Goal: Task Accomplishment & Management: Use online tool/utility

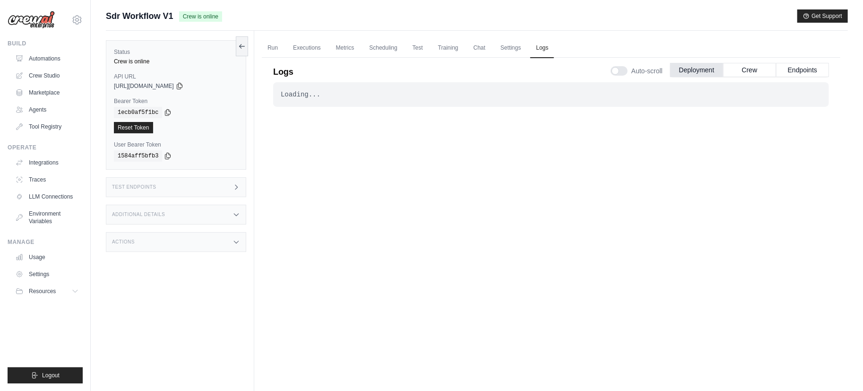
click at [811, 124] on div "Loading... . . . Successful" at bounding box center [551, 231] width 556 height 298
click at [815, 18] on button "Get Support" at bounding box center [823, 15] width 51 height 13
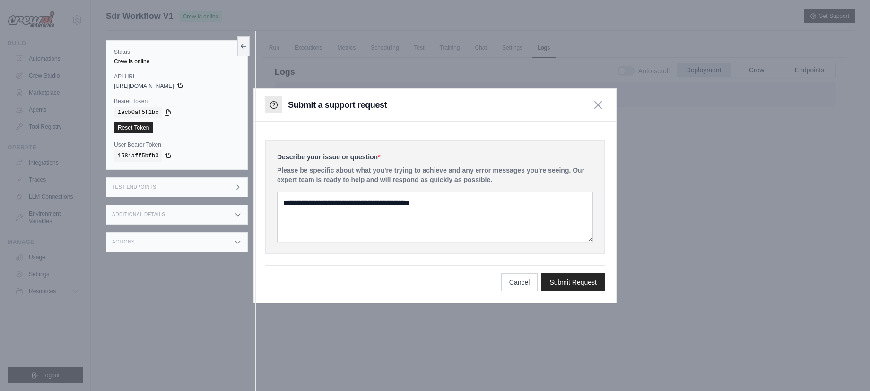
click at [448, 53] on div at bounding box center [435, 195] width 870 height 391
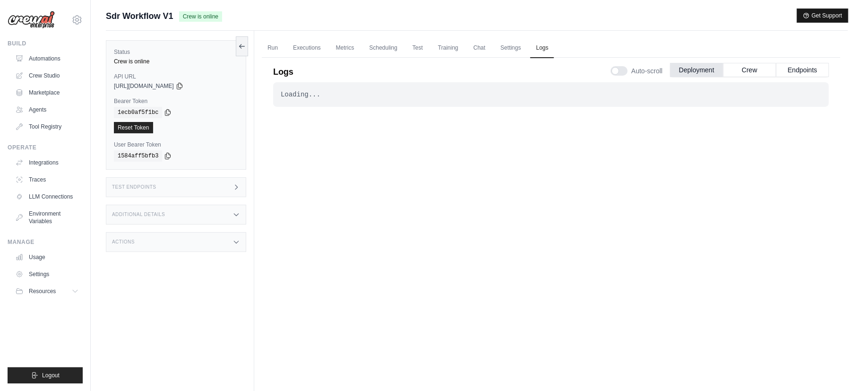
click at [830, 9] on button "Get Support" at bounding box center [823, 15] width 51 height 13
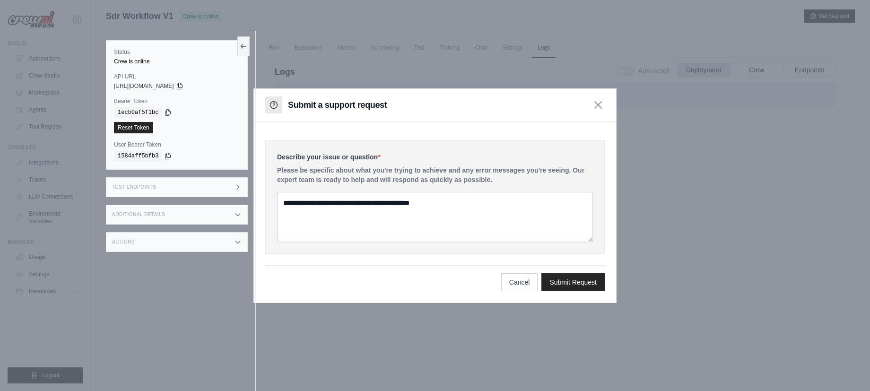
click at [220, 193] on div "Test Endpoints" at bounding box center [177, 187] width 142 height 20
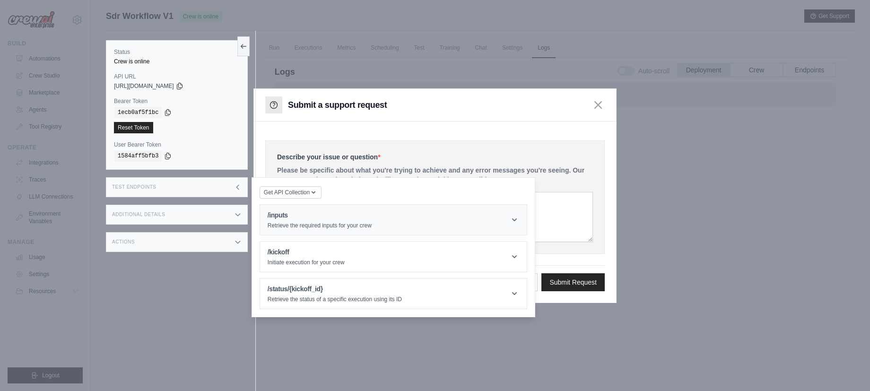
click at [335, 207] on header "/inputs Retrieve the required inputs for your crew" at bounding box center [393, 220] width 267 height 30
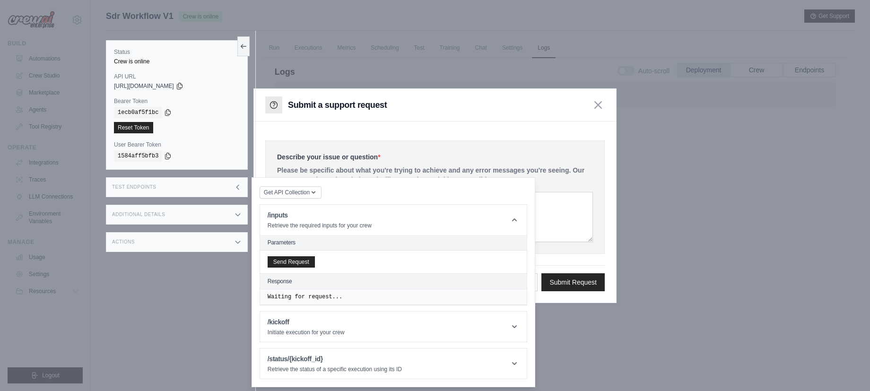
click at [285, 254] on div "Send Request" at bounding box center [393, 262] width 267 height 23
click at [286, 261] on button "Send Request" at bounding box center [291, 261] width 47 height 11
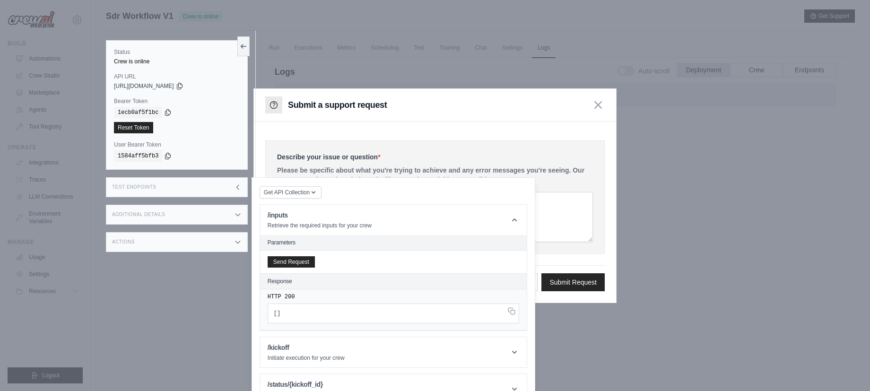
click at [165, 186] on div "Test Endpoints" at bounding box center [177, 187] width 142 height 20
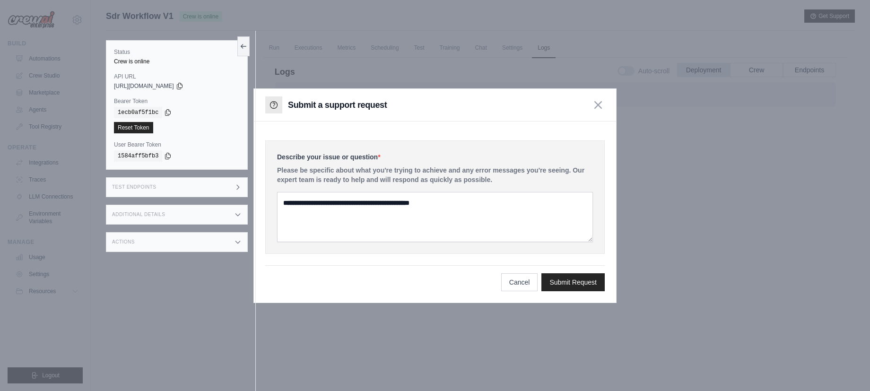
click at [167, 217] on div "Additional Details" at bounding box center [177, 215] width 142 height 20
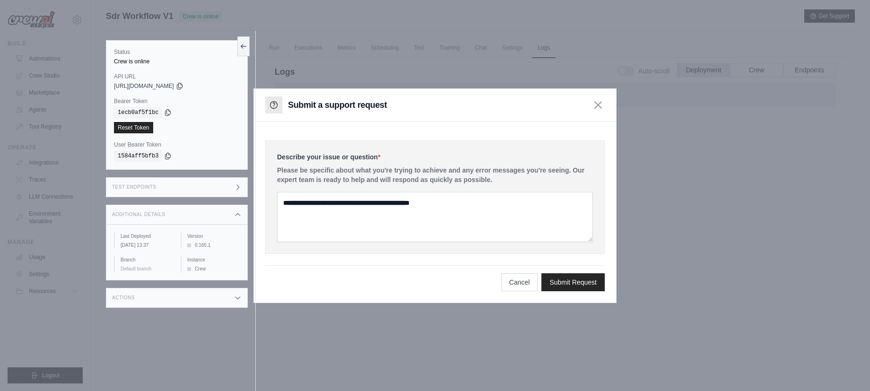
click at [170, 215] on div "Additional Details" at bounding box center [177, 215] width 142 height 20
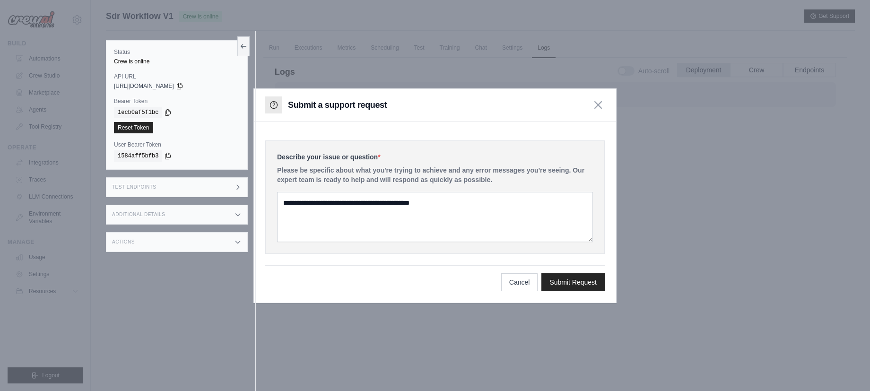
click at [169, 241] on div "Actions" at bounding box center [177, 242] width 142 height 20
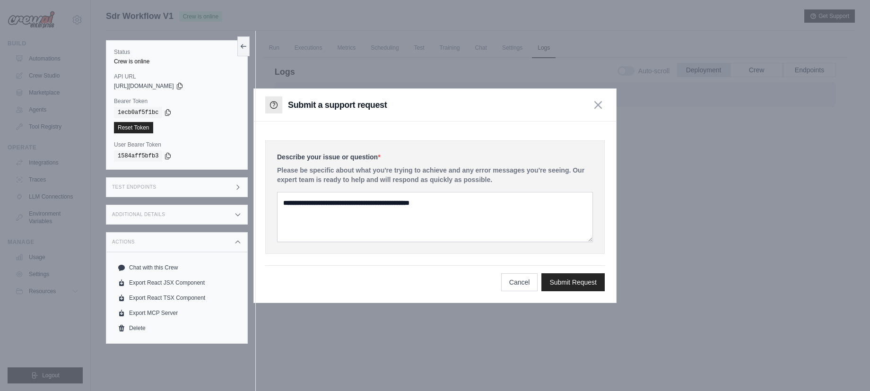
click at [171, 238] on div "Actions" at bounding box center [177, 242] width 142 height 20
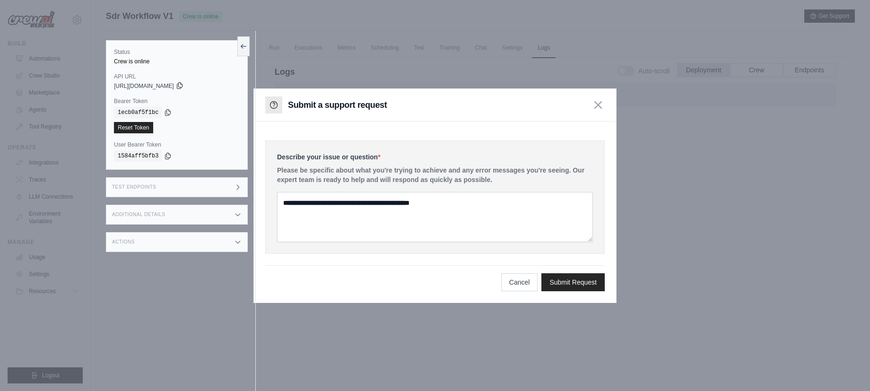
click at [182, 85] on icon at bounding box center [179, 86] width 5 height 6
click at [403, 388] on div at bounding box center [435, 195] width 870 height 391
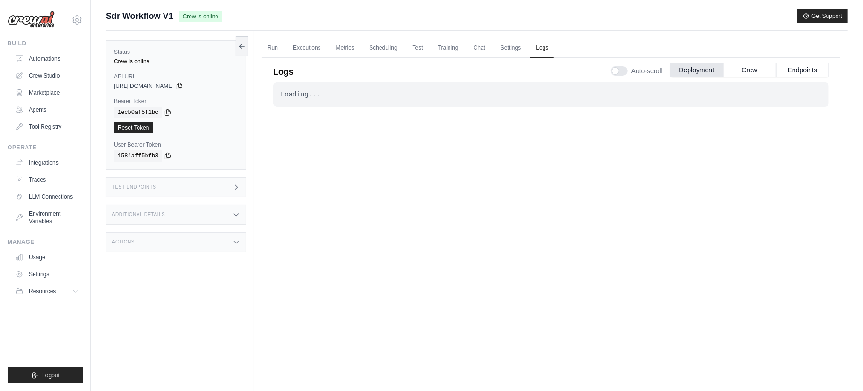
click at [595, 179] on div "Loading... . . . Successful" at bounding box center [551, 231] width 556 height 298
